Goal: Information Seeking & Learning: Learn about a topic

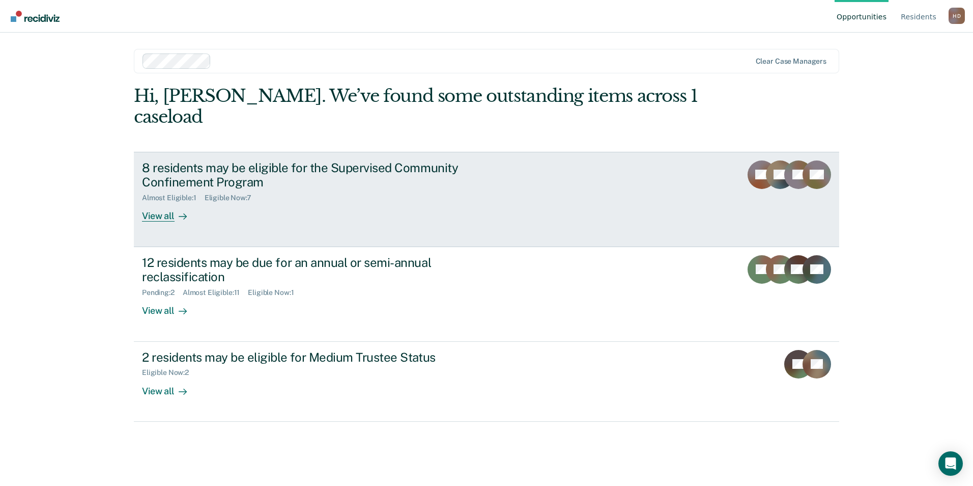
click at [349, 185] on div "8 residents may be eligible for the Supervised Community Confinement Program Al…" at bounding box center [333, 191] width 382 height 62
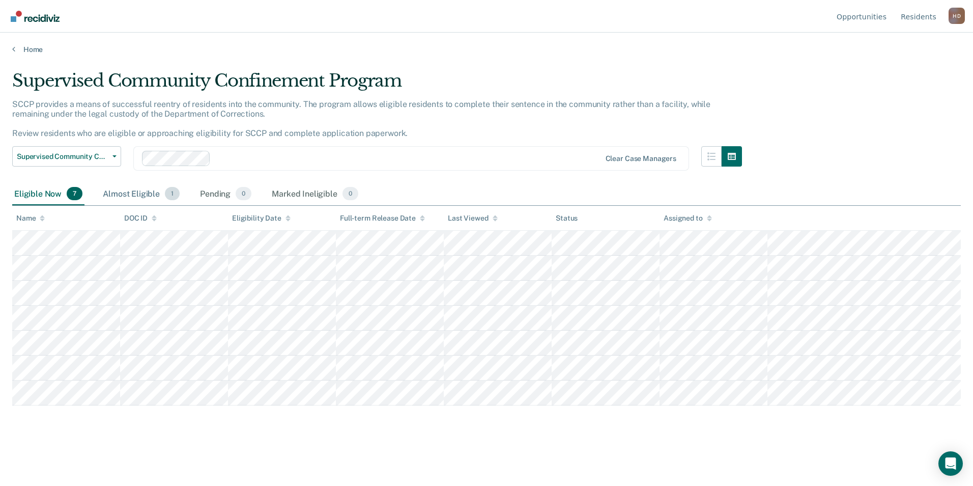
click at [145, 195] on div "Almost Eligible 1" at bounding box center [141, 194] width 81 height 22
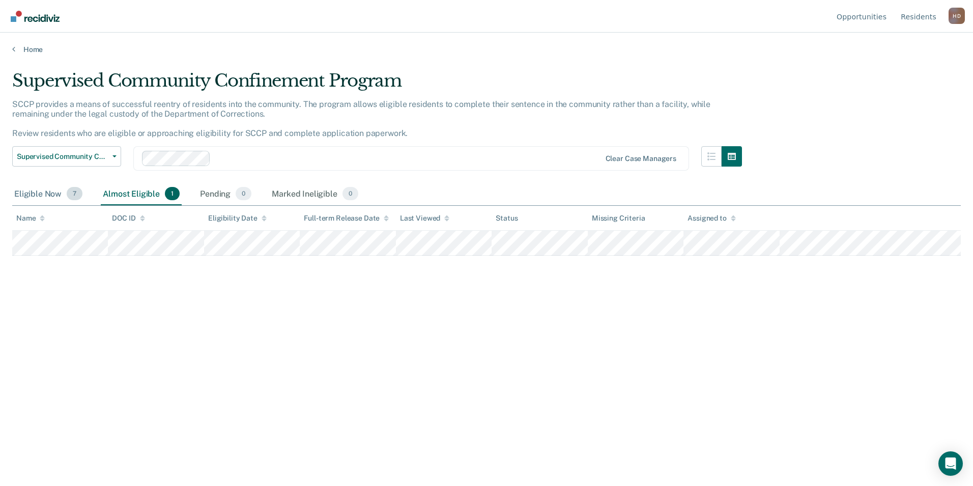
click at [23, 191] on div "Eligible Now 7" at bounding box center [48, 194] width 72 height 22
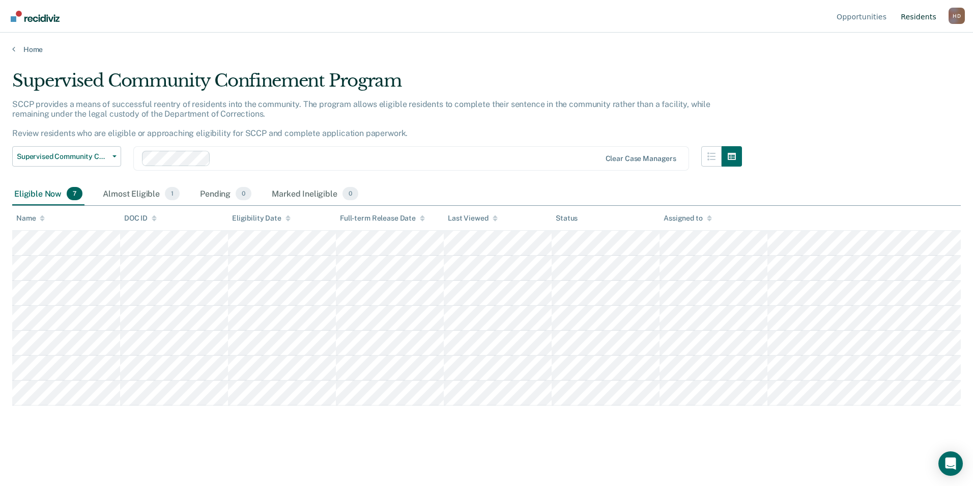
click at [921, 24] on link "Resident s" at bounding box center [919, 16] width 40 height 33
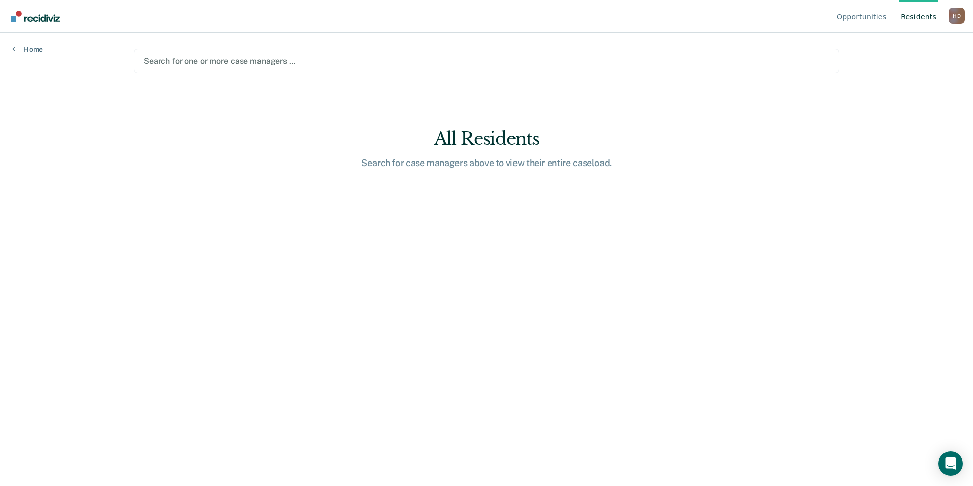
click at [602, 64] on div at bounding box center [487, 61] width 686 height 12
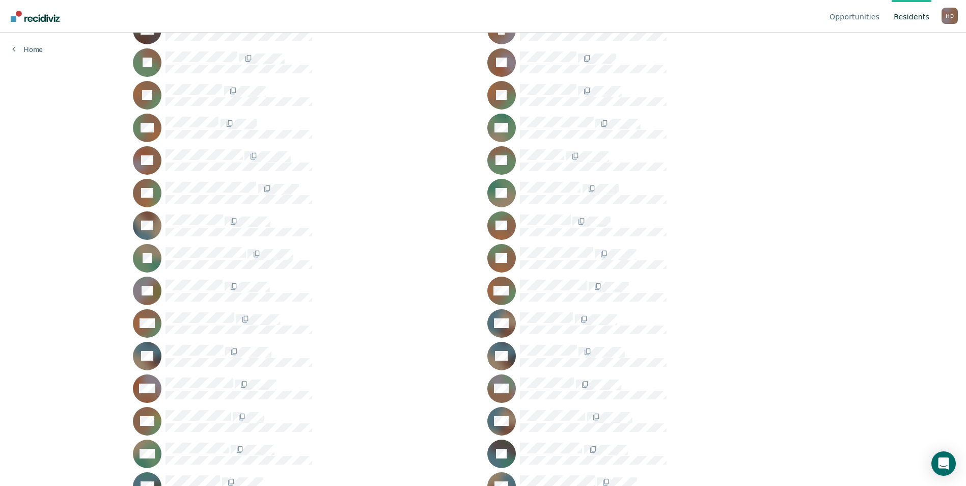
scroll to position [1018, 0]
